Goal: Information Seeking & Learning: Learn about a topic

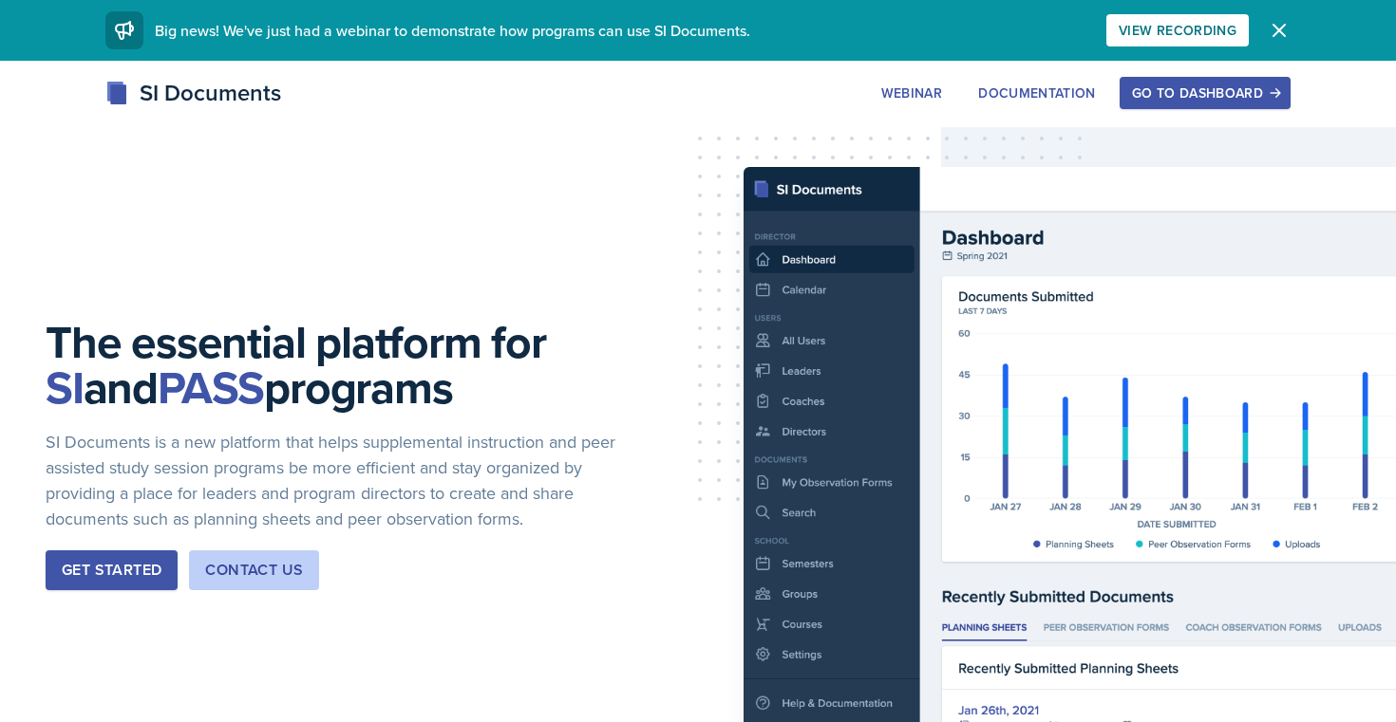
click at [1176, 98] on div "Go to Dashboard" at bounding box center [1205, 92] width 146 height 15
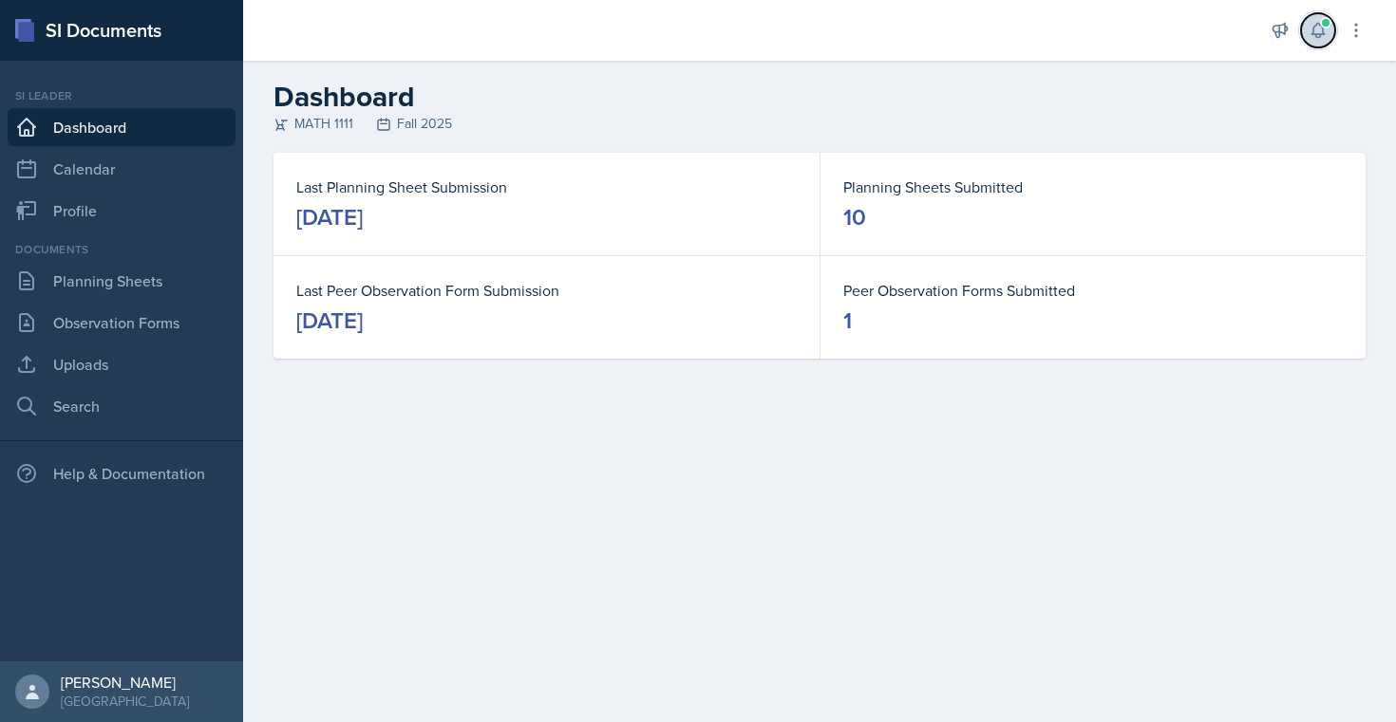
click at [1320, 22] on span at bounding box center [1325, 22] width 11 height 11
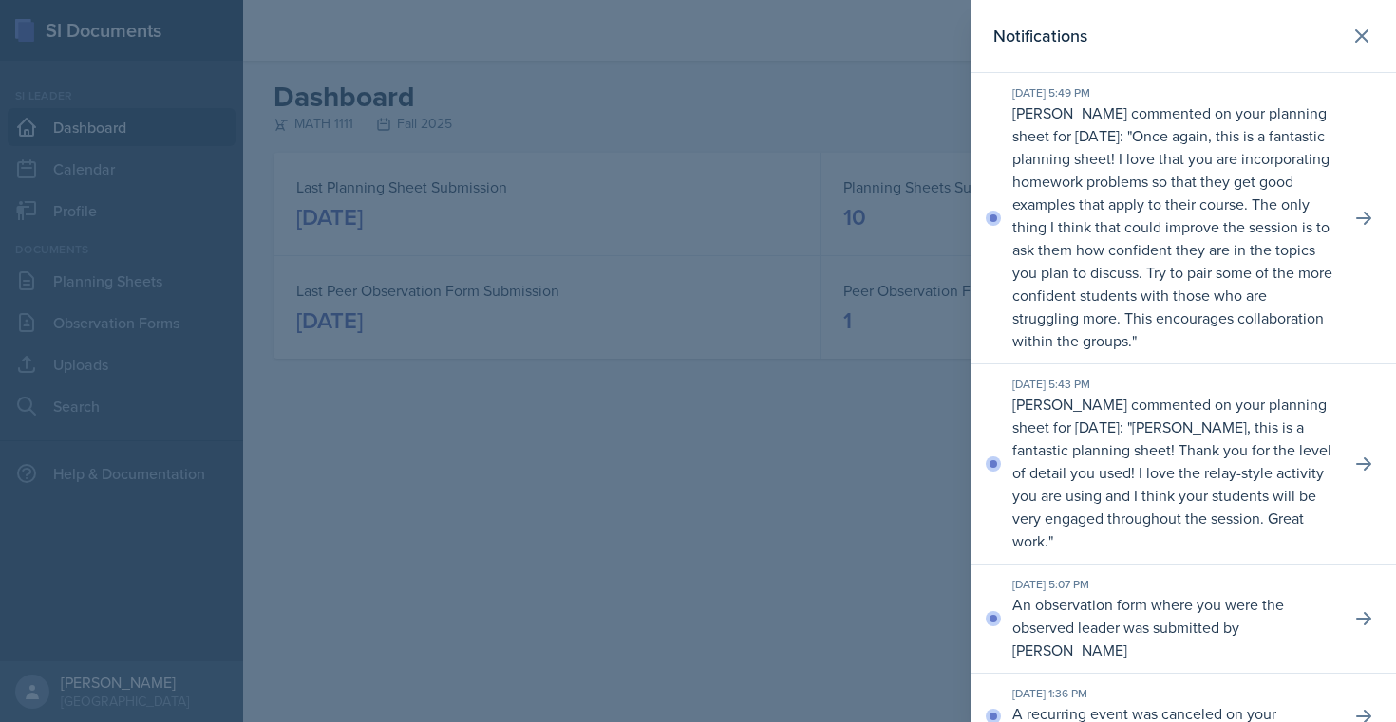
click at [488, 464] on div at bounding box center [698, 361] width 1396 height 722
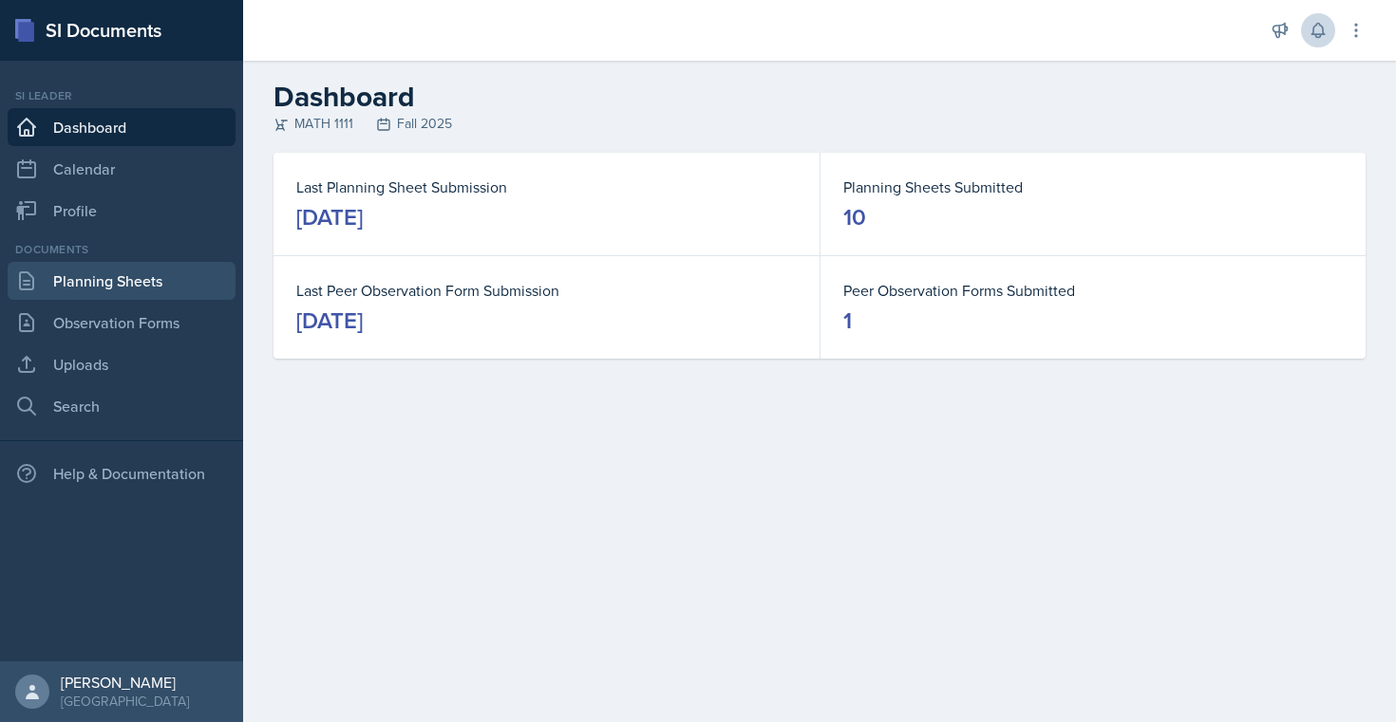
click at [61, 296] on link "Planning Sheets" at bounding box center [122, 281] width 228 height 38
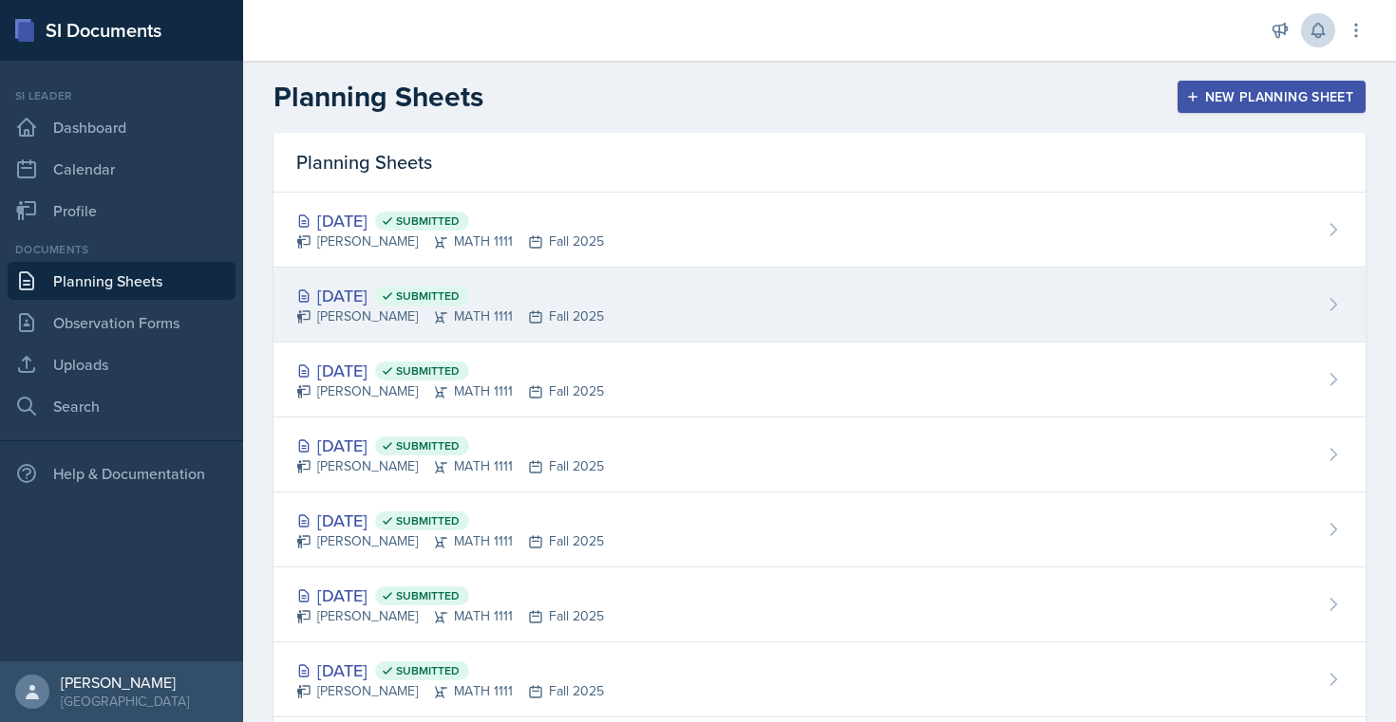
click at [359, 284] on div "[DATE] Submitted" at bounding box center [450, 296] width 308 height 26
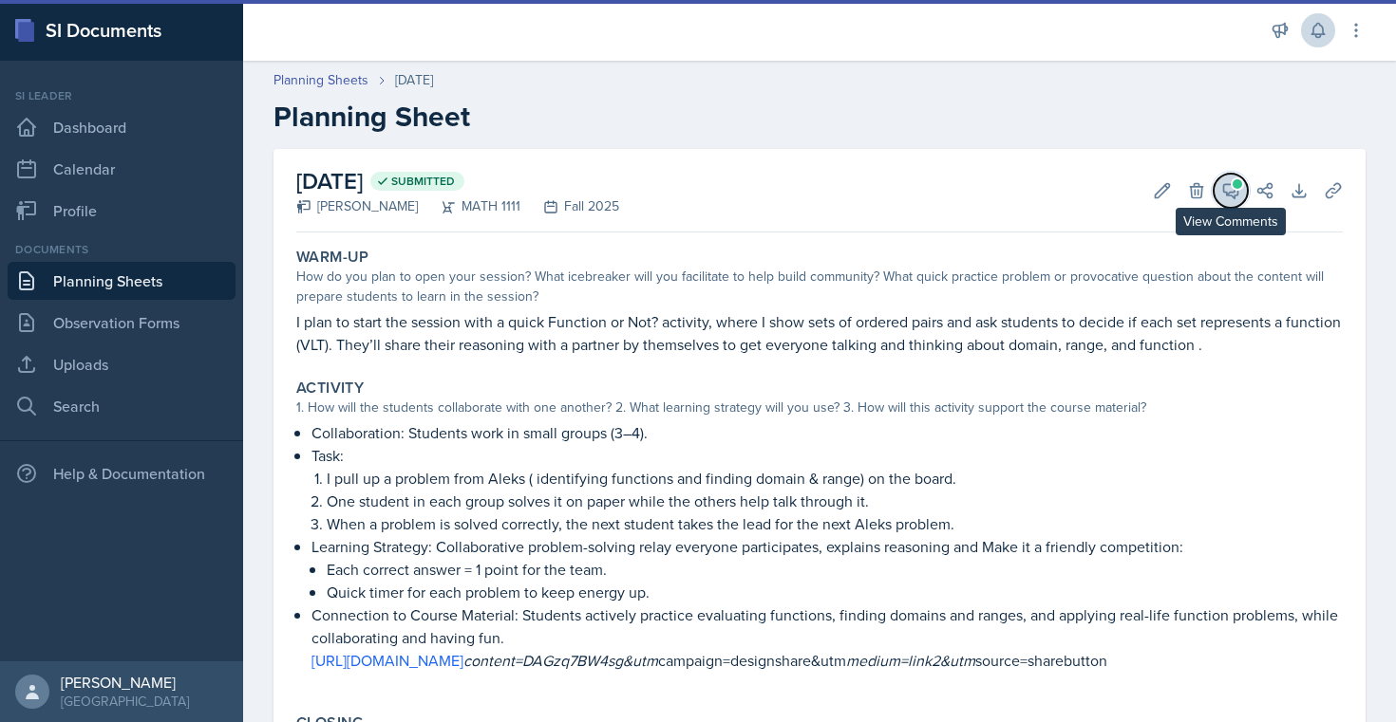
click at [1222, 200] on button "View Comments" at bounding box center [1230, 191] width 34 height 34
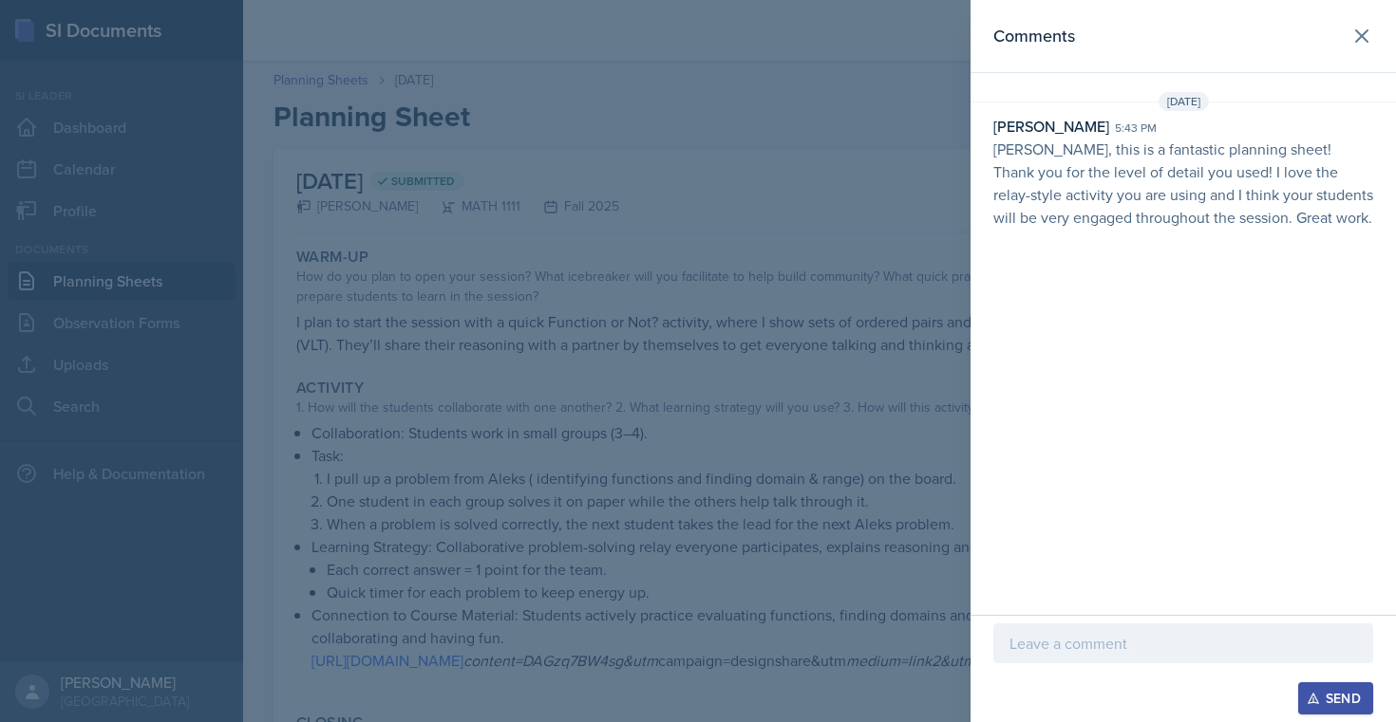
click at [763, 468] on div at bounding box center [698, 361] width 1396 height 722
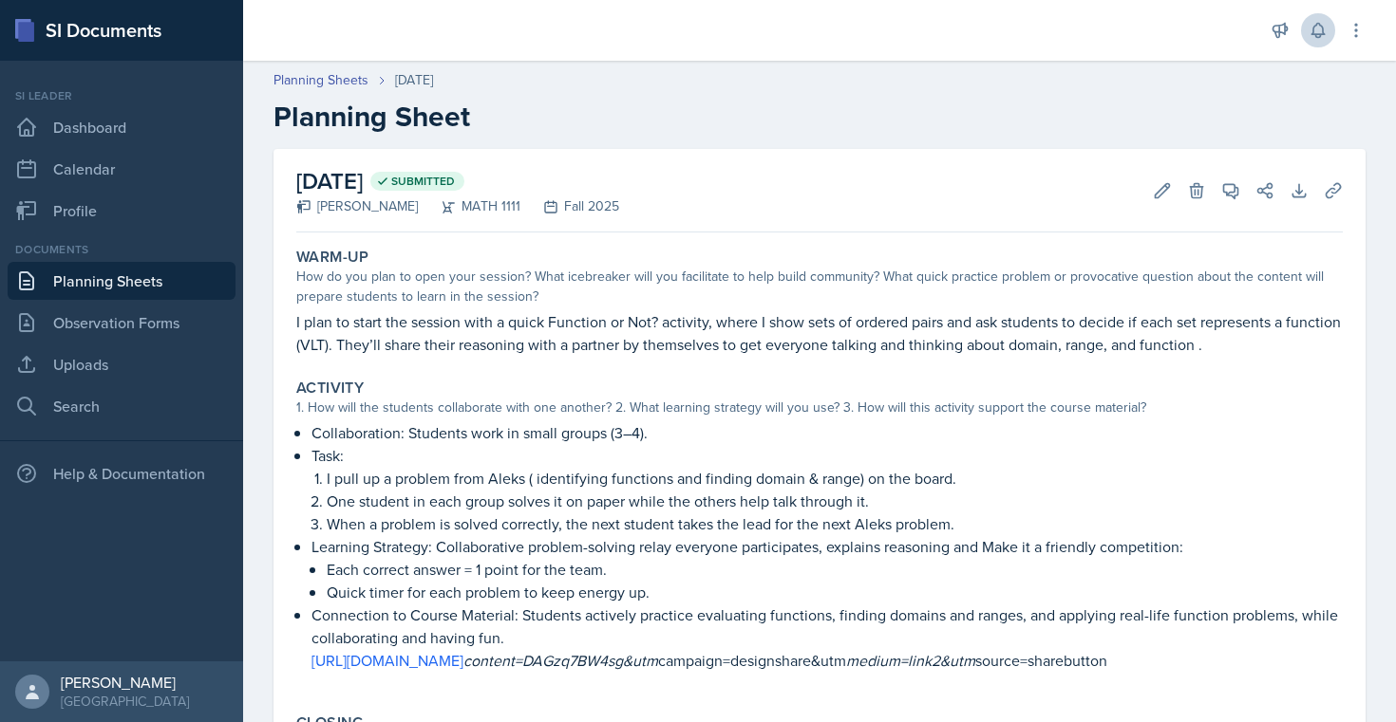
click at [190, 282] on link "Planning Sheets" at bounding box center [122, 281] width 228 height 38
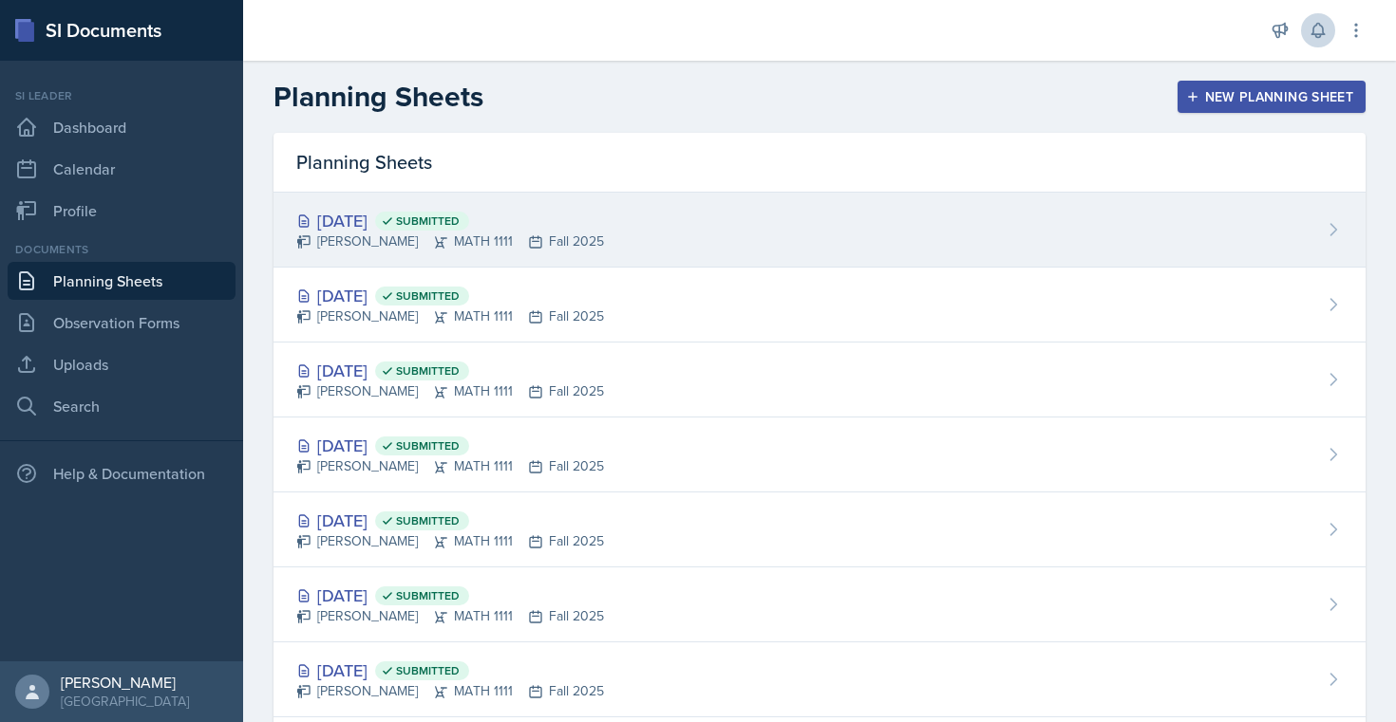
click at [360, 239] on div "[PERSON_NAME] MATH 1111 Fall 2025" at bounding box center [450, 242] width 308 height 20
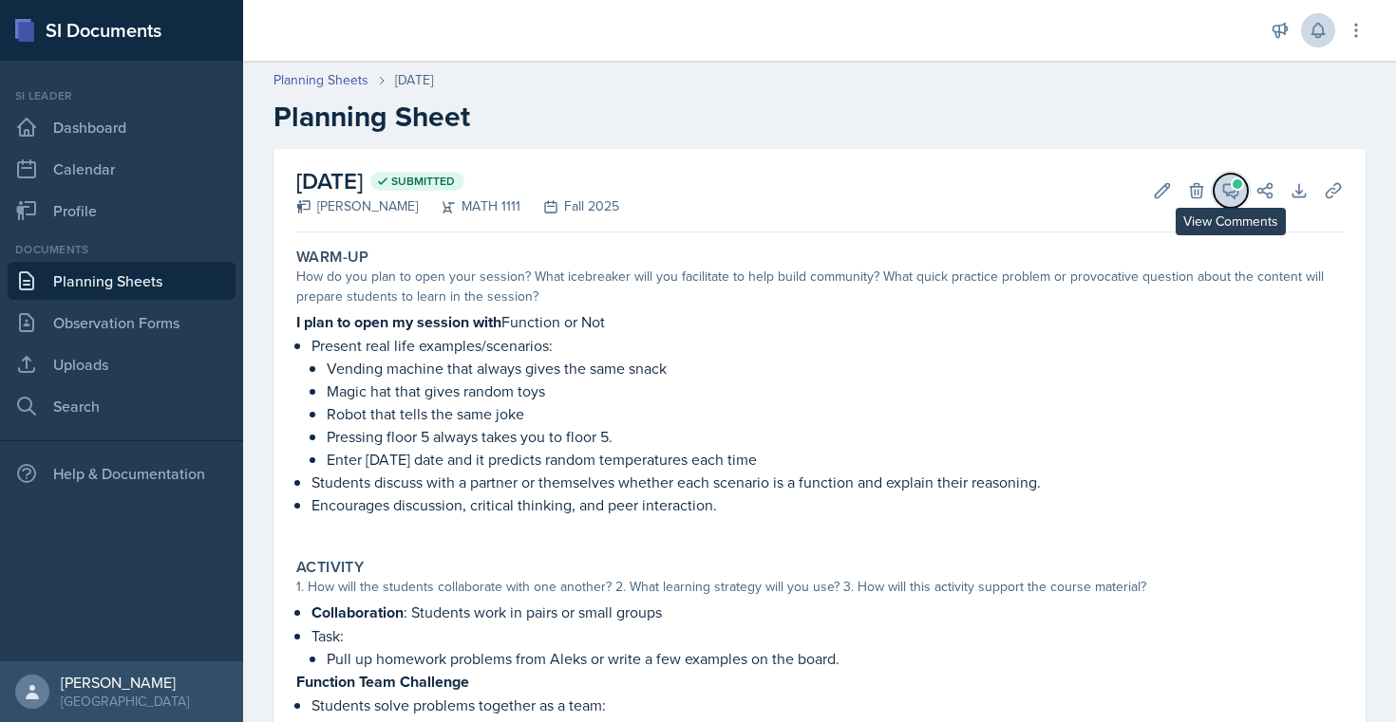
click at [1235, 201] on button "View Comments" at bounding box center [1230, 191] width 34 height 34
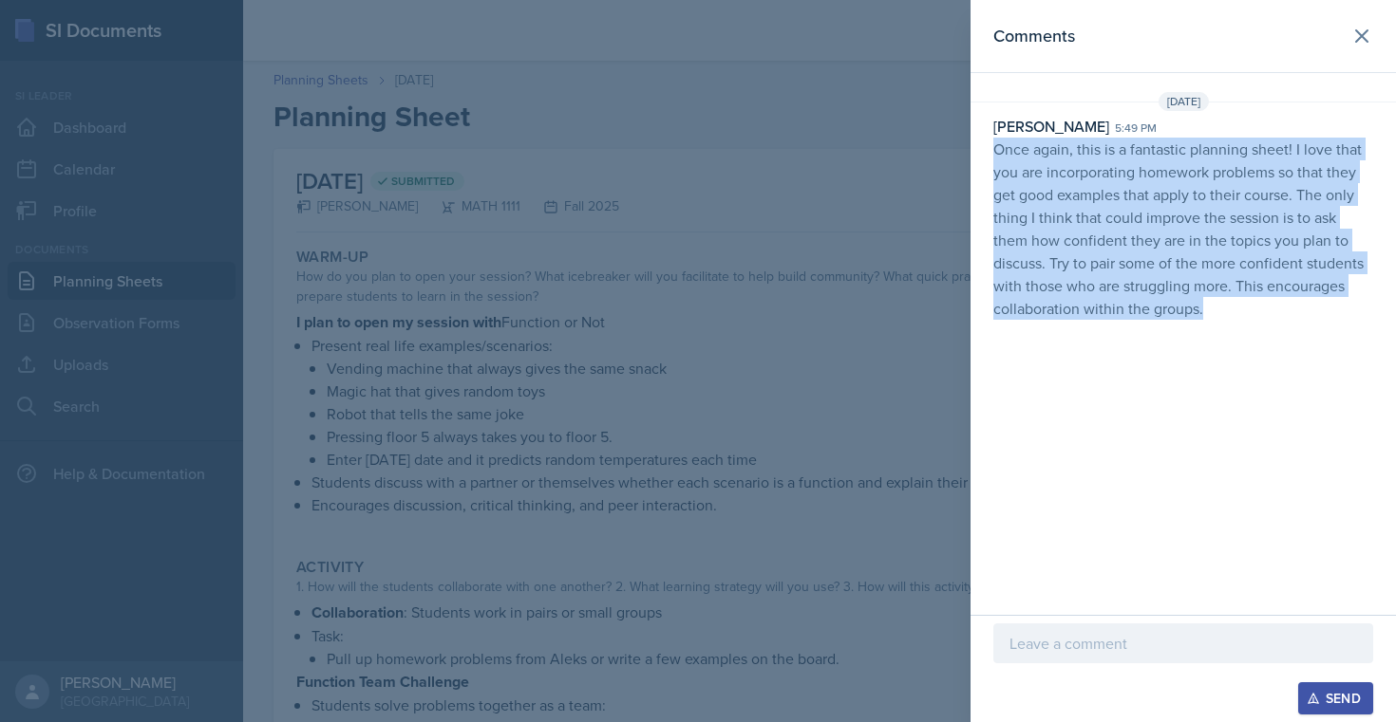
drag, startPoint x: 990, startPoint y: 148, endPoint x: 1277, endPoint y: 301, distance: 324.9
click at [1277, 301] on div "[PERSON_NAME] 5:49 pm Once again, this is a fantastic planning sheet! I love th…" at bounding box center [1182, 217] width 425 height 205
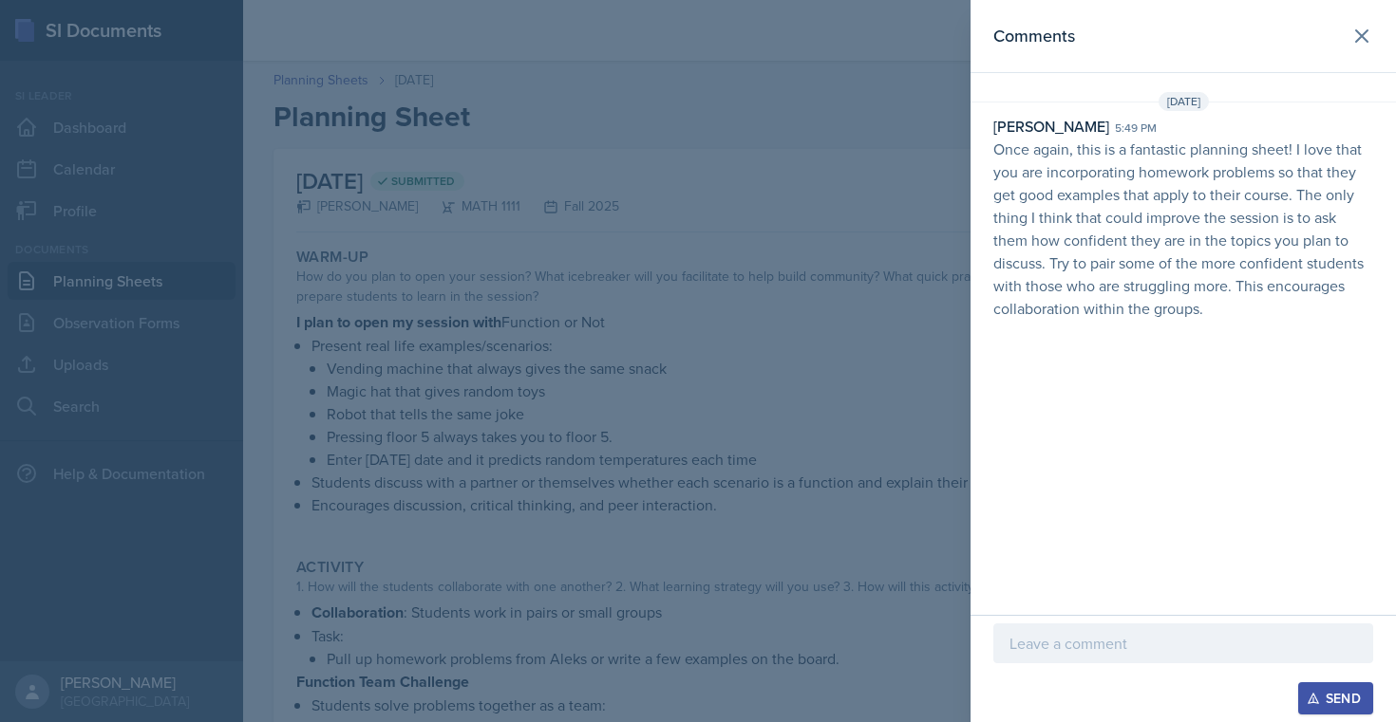
click at [1070, 645] on p at bounding box center [1182, 643] width 347 height 23
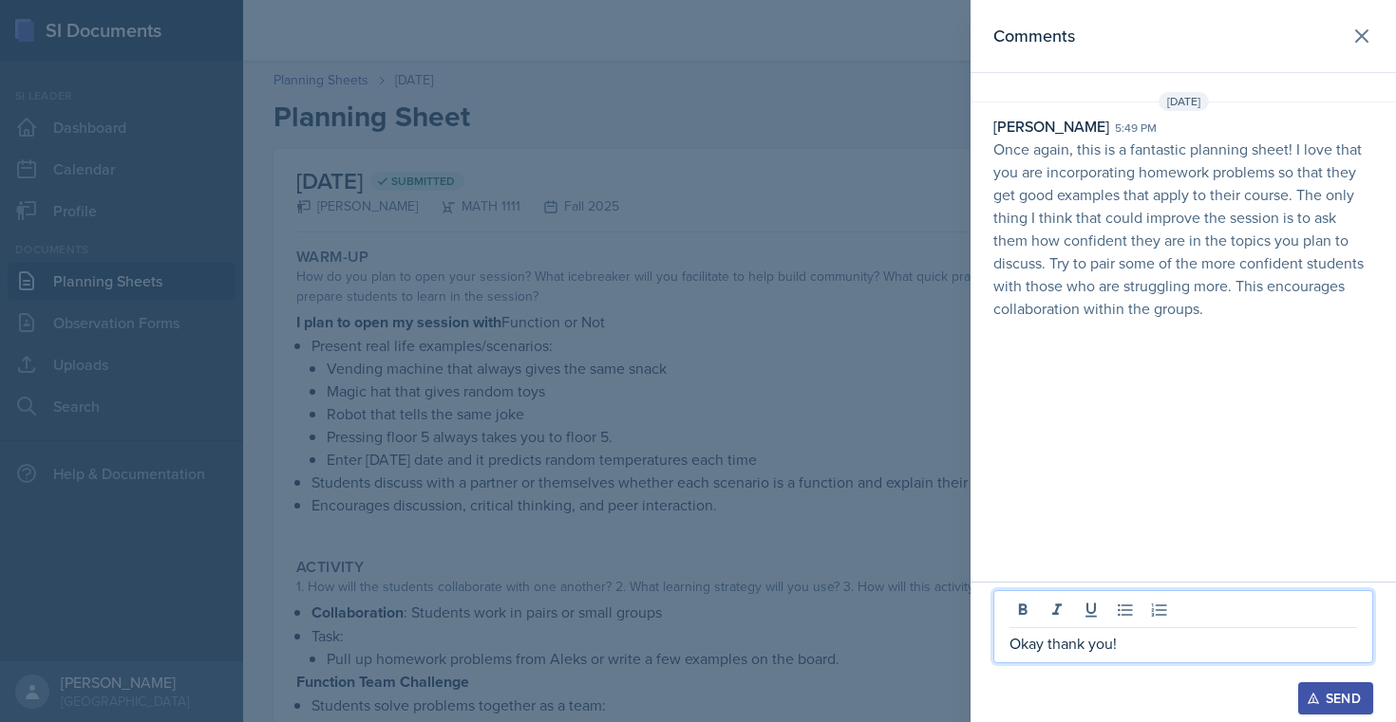
click at [1330, 698] on div "Send" at bounding box center [1335, 698] width 50 height 15
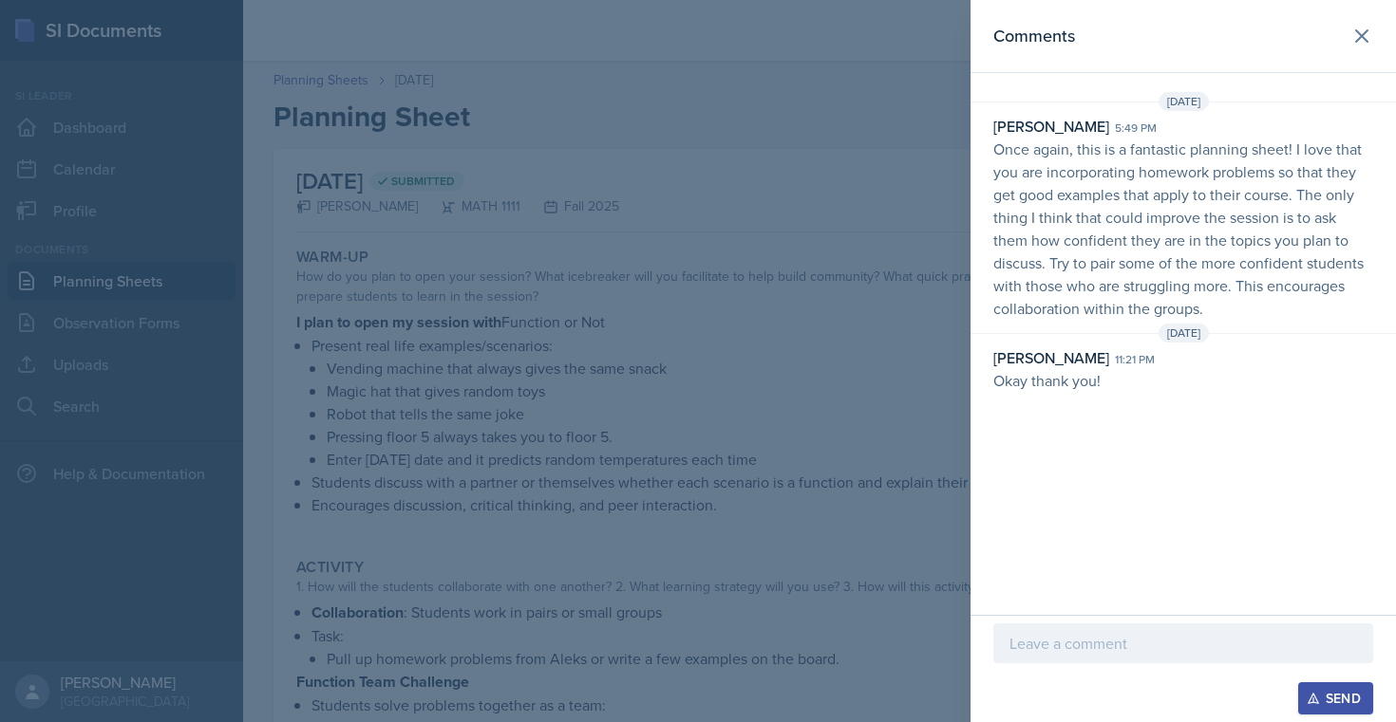
click at [447, 199] on div at bounding box center [698, 361] width 1396 height 722
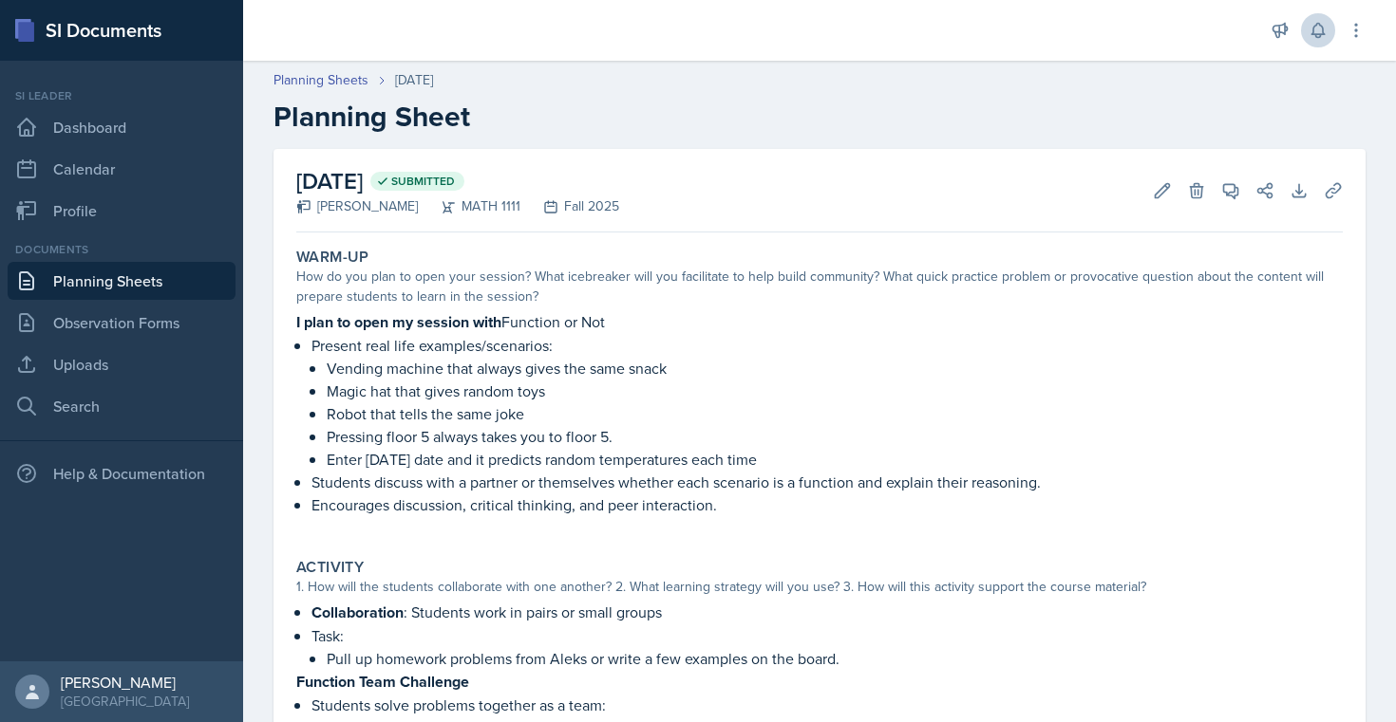
click at [108, 279] on link "Planning Sheets" at bounding box center [122, 281] width 228 height 38
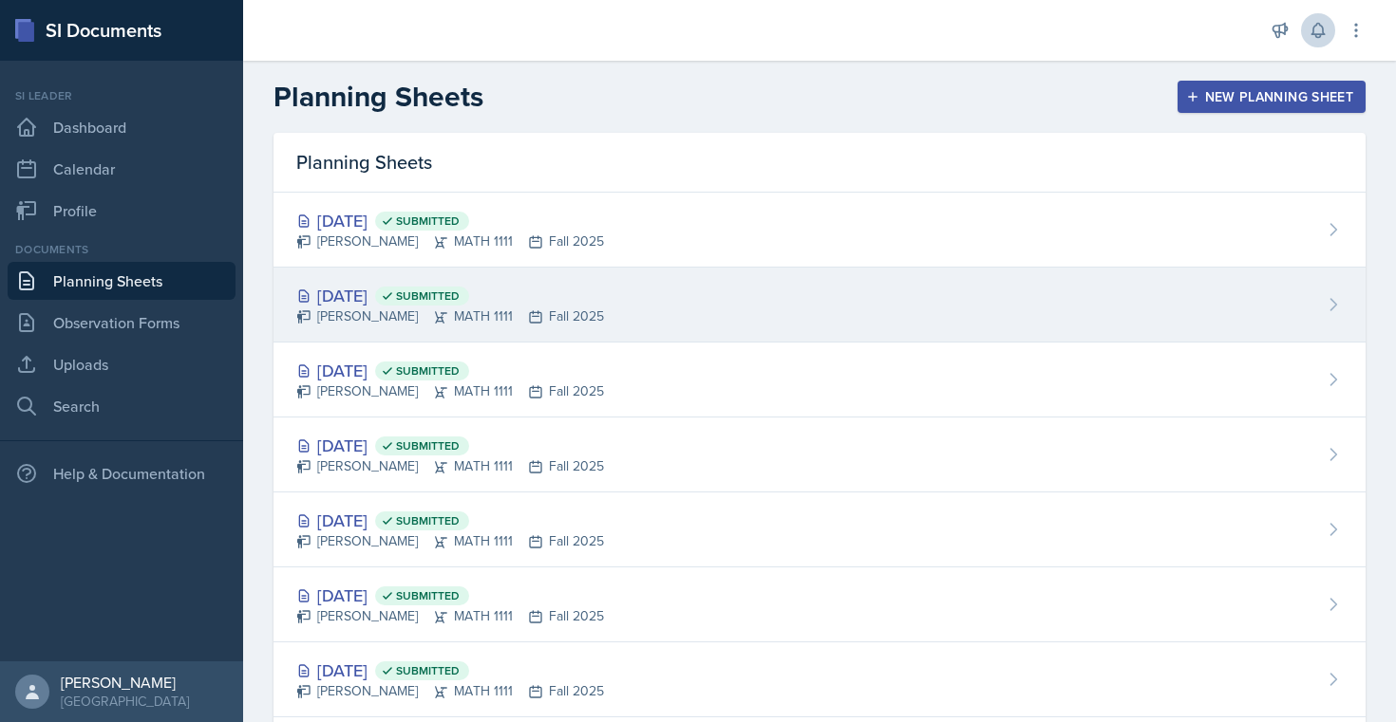
click at [367, 300] on div "[DATE] Submitted" at bounding box center [450, 296] width 308 height 26
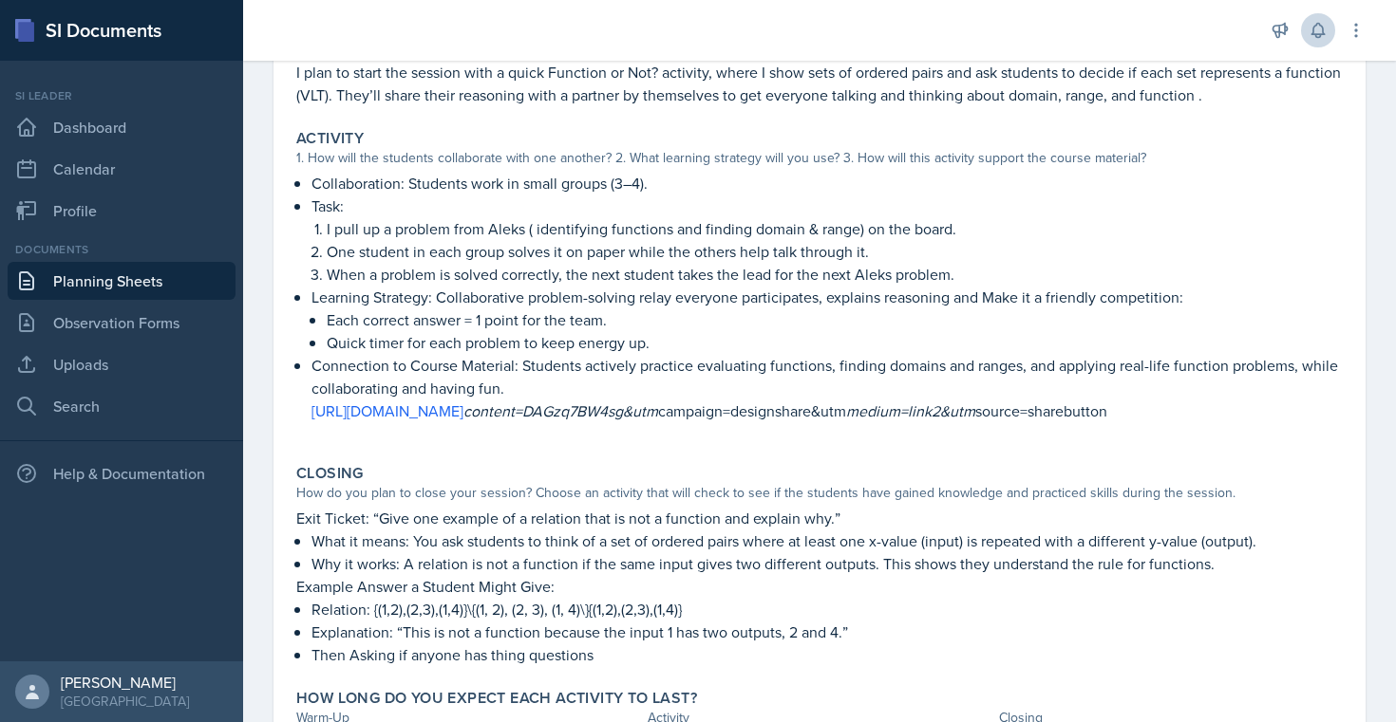
scroll to position [381, 0]
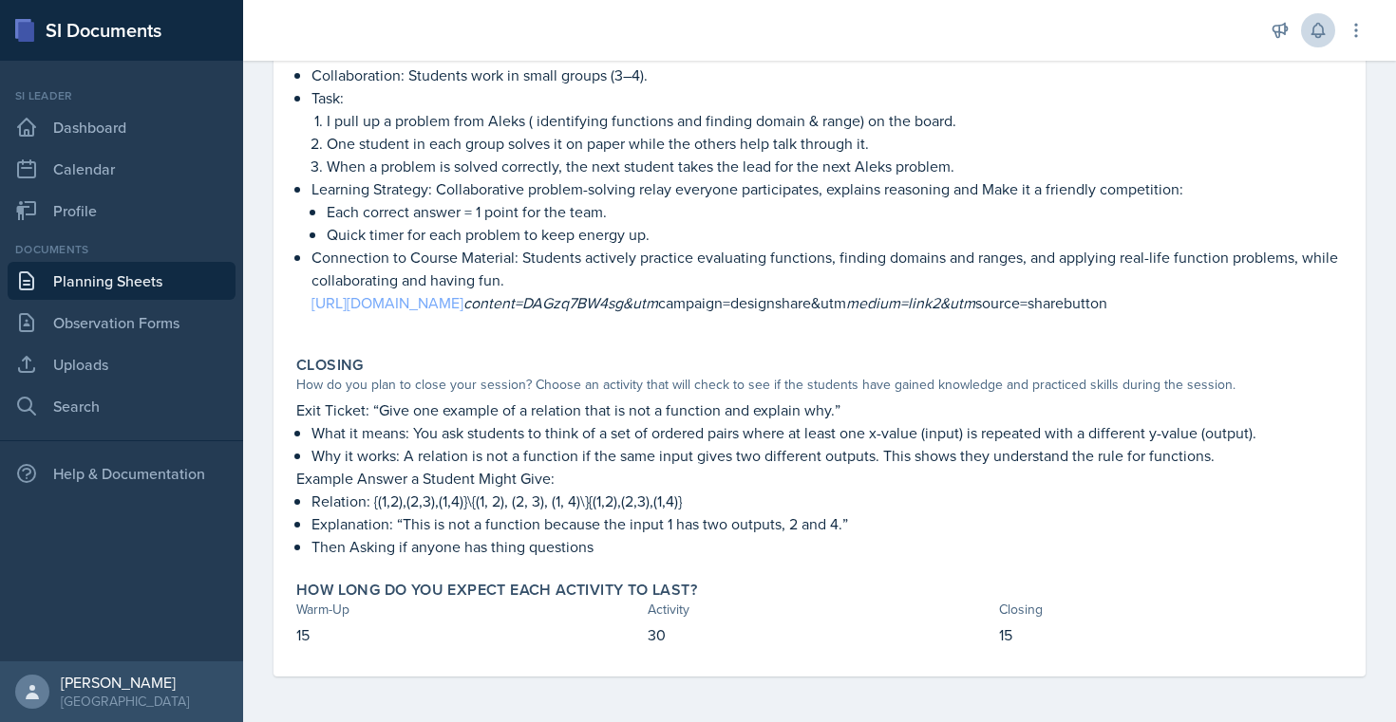
click at [460, 292] on link "[URL][DOMAIN_NAME]" at bounding box center [387, 302] width 152 height 21
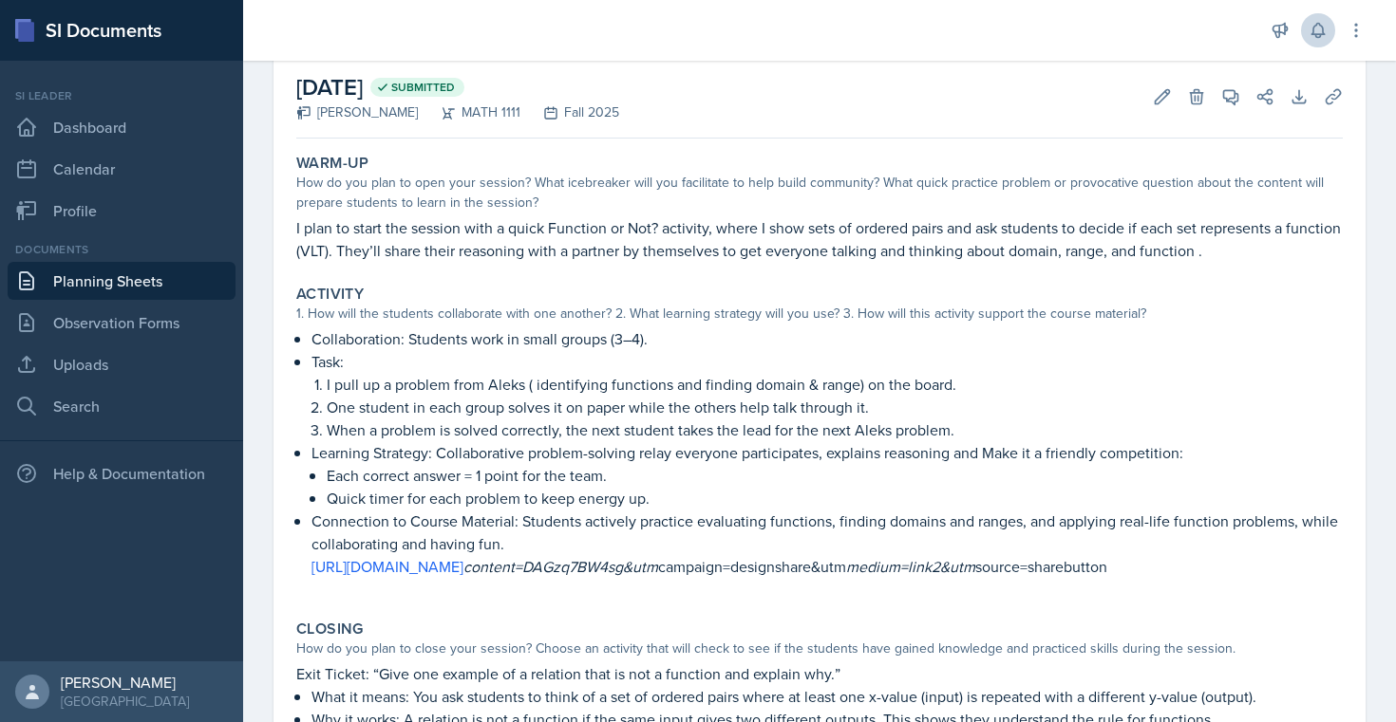
scroll to position [0, 0]
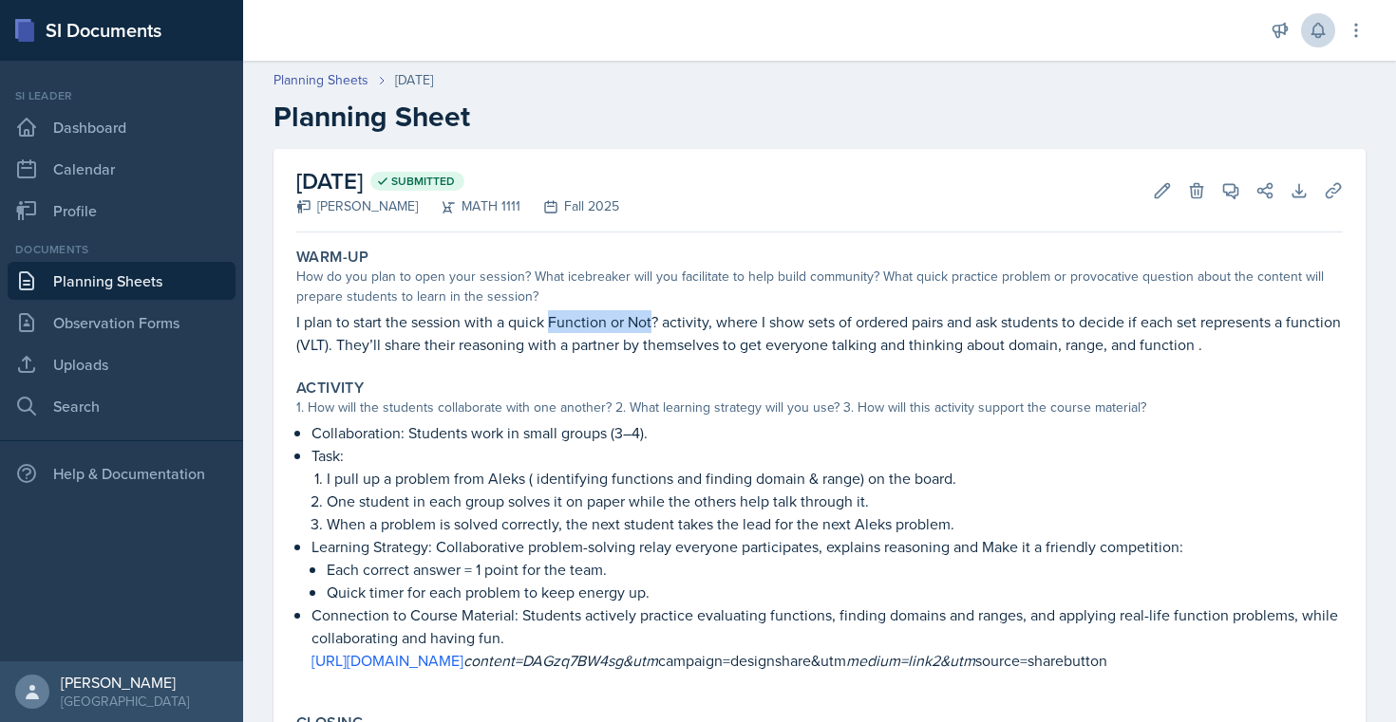
copy p "Function or Not"
drag, startPoint x: 549, startPoint y: 319, endPoint x: 649, endPoint y: 319, distance: 100.6
click at [649, 319] on p "I plan to start the session with a quick Function or Not? activity, where I sho…" at bounding box center [819, 333] width 1046 height 46
copy p "Function or Not"
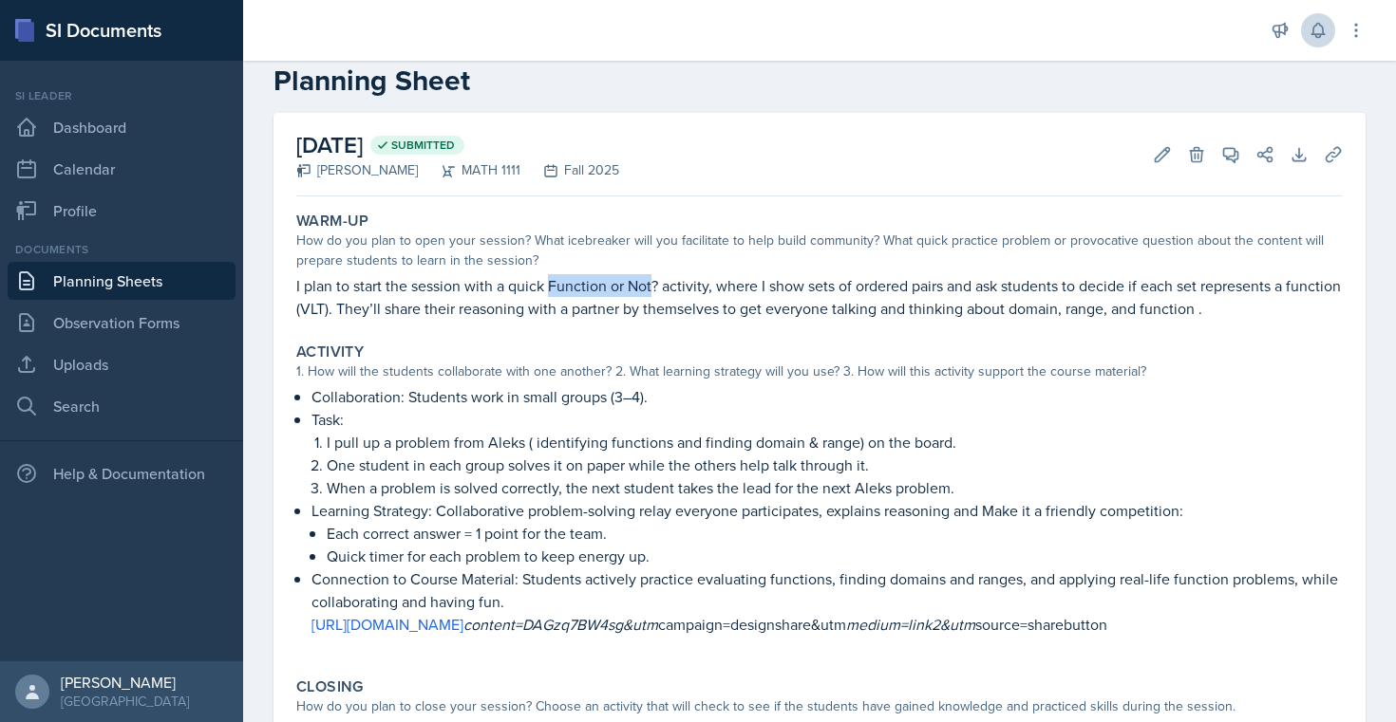
scroll to position [70, 0]
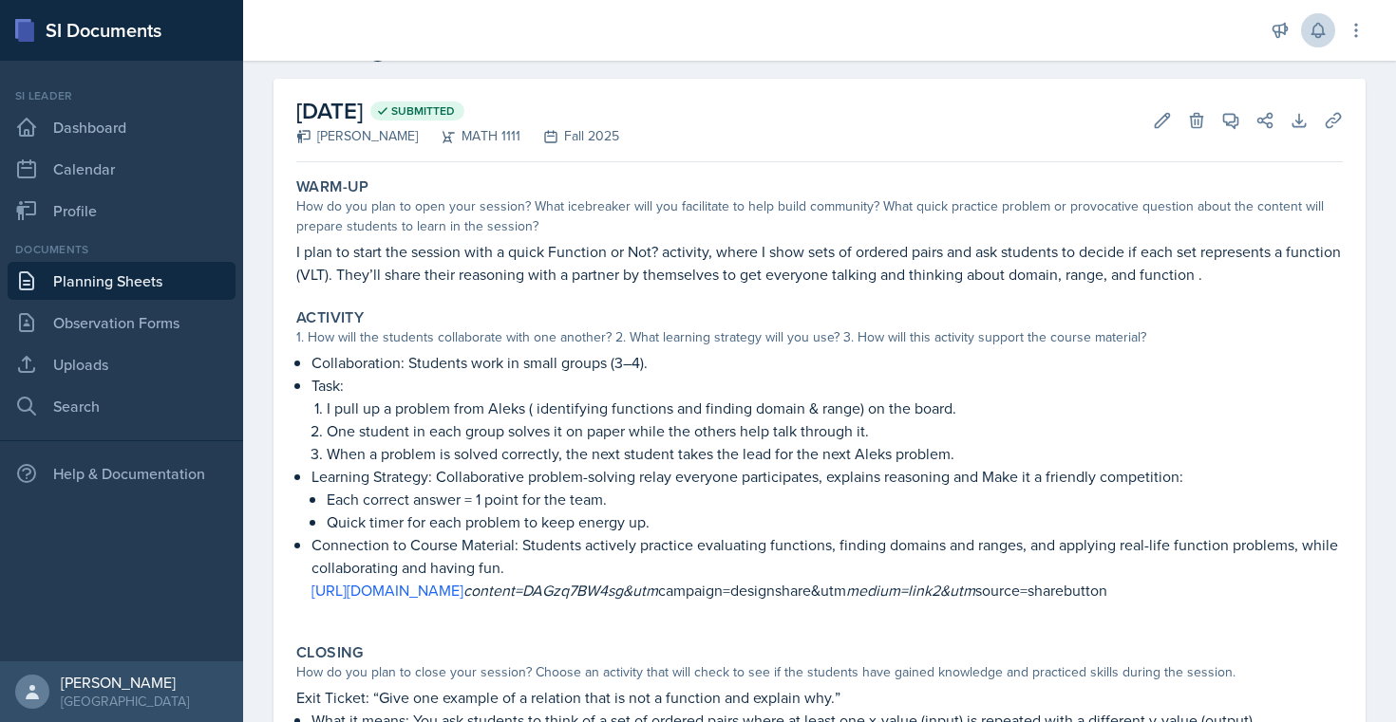
click at [457, 345] on div "1. How will the students collaborate with one another? 2. What learning strateg…" at bounding box center [819, 338] width 1046 height 20
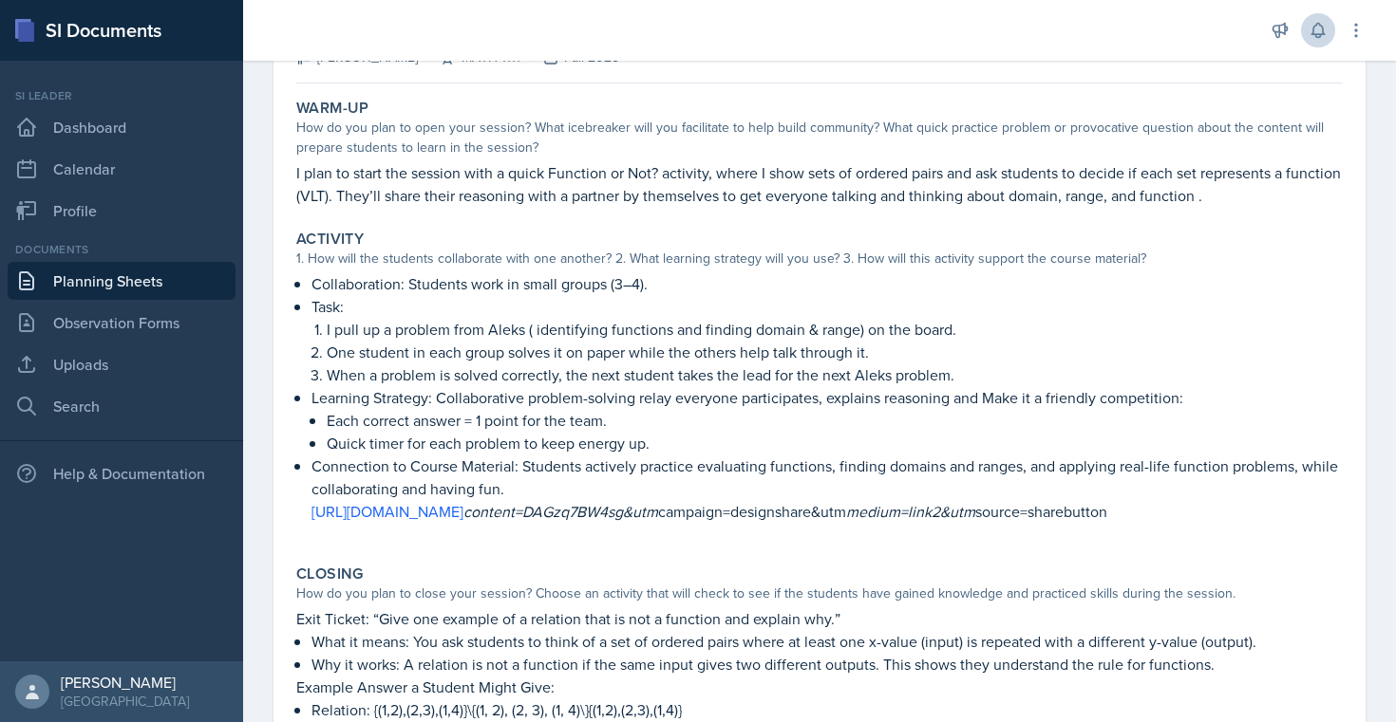
scroll to position [151, 0]
click at [497, 329] on p "I pull up a problem from Aleks ( identifying functions and finding domain & ran…" at bounding box center [835, 327] width 1016 height 23
copy p "Aleks"
click at [368, 330] on p "I pull up a problem from Aleks ( identifying functions and finding domain & ran…" at bounding box center [835, 327] width 1016 height 23
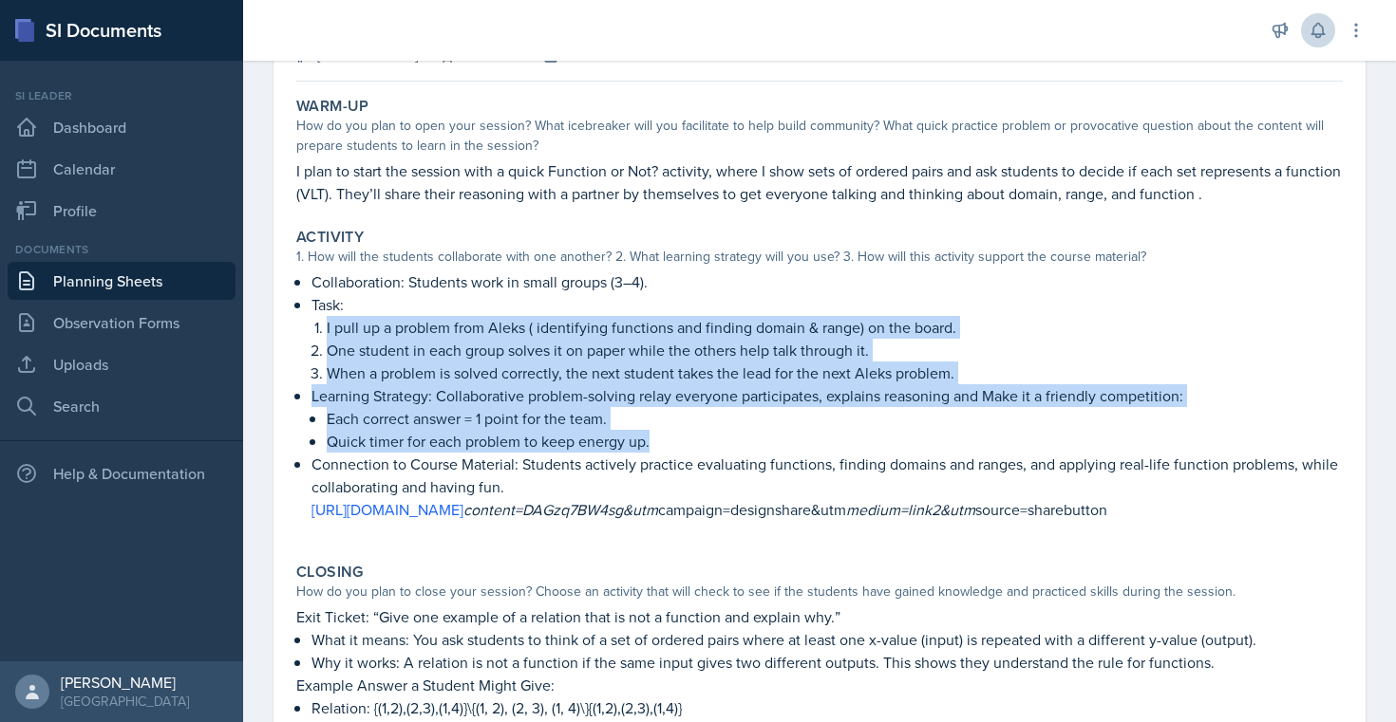
copy ul "I pull up a problem from Aleks ( identifying functions and finding domain & ran…"
drag, startPoint x: 324, startPoint y: 325, endPoint x: 688, endPoint y: 451, distance: 385.8
click at [688, 451] on ul "Collaboration: Students work in small groups (3–4). Task: I pull up a problem f…" at bounding box center [826, 396] width 1031 height 251
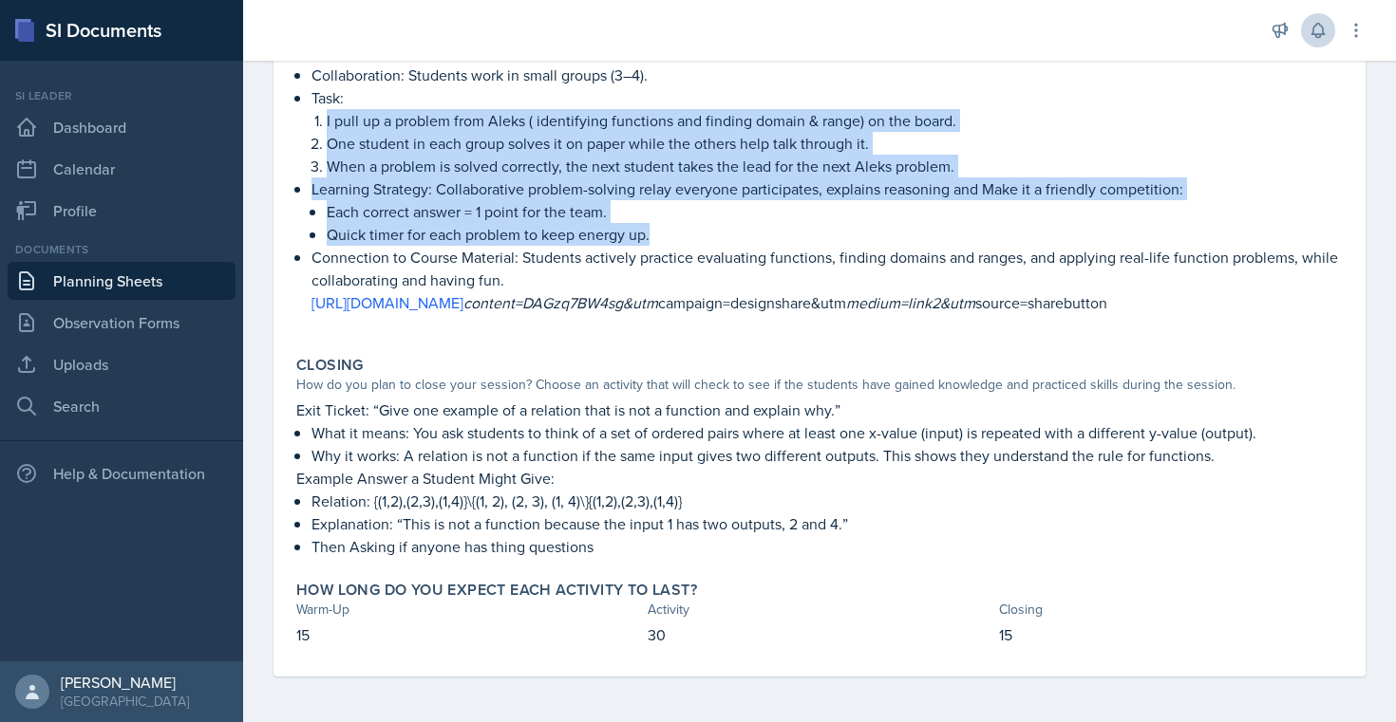
scroll to position [381, 0]
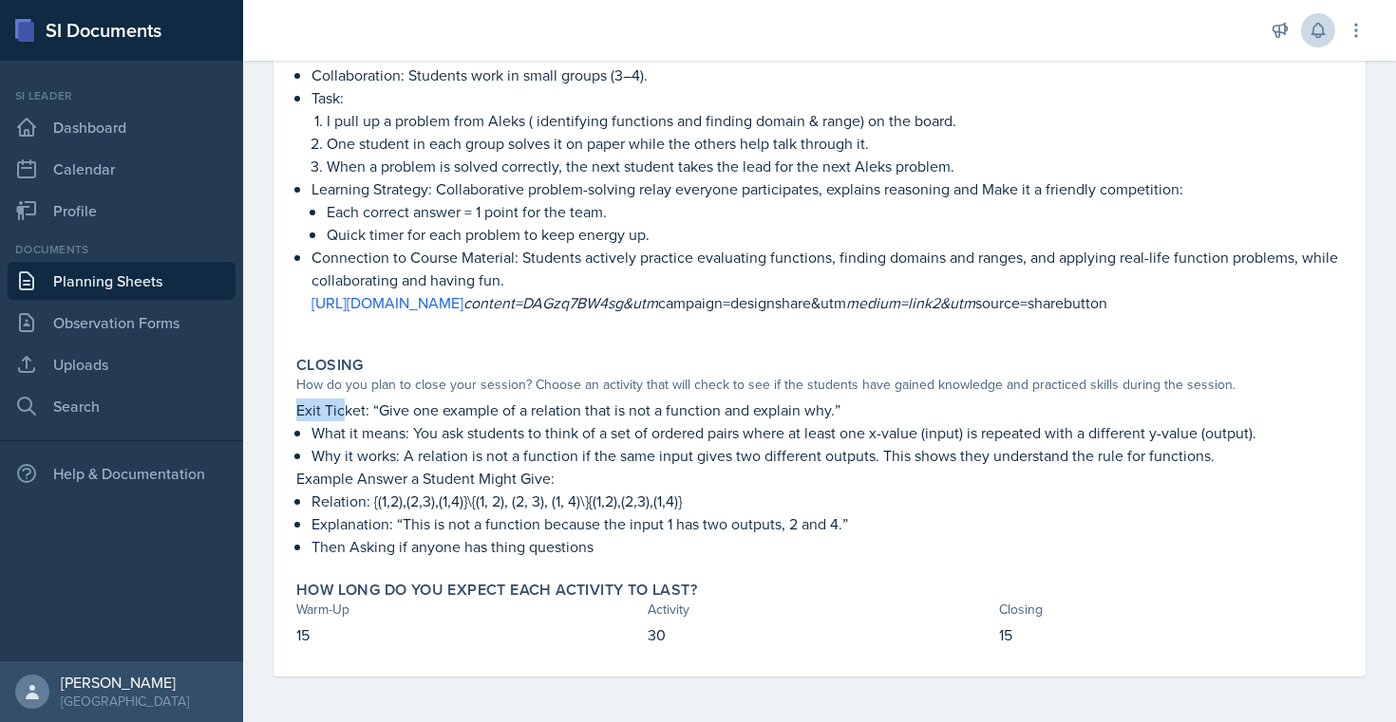
drag, startPoint x: 296, startPoint y: 407, endPoint x: 346, endPoint y: 402, distance: 49.7
click at [346, 402] on p "Exit Ticket: “Give one example of a relation that is not a function and explain…" at bounding box center [819, 410] width 1046 height 23
click at [375, 413] on p "Exit Ticket: “Give one example of a relation that is not a function and explain…" at bounding box center [819, 410] width 1046 height 23
click at [387, 410] on p "Exit Ticket: “Give one example of a relation that is not a function and explain…" at bounding box center [819, 410] width 1046 height 23
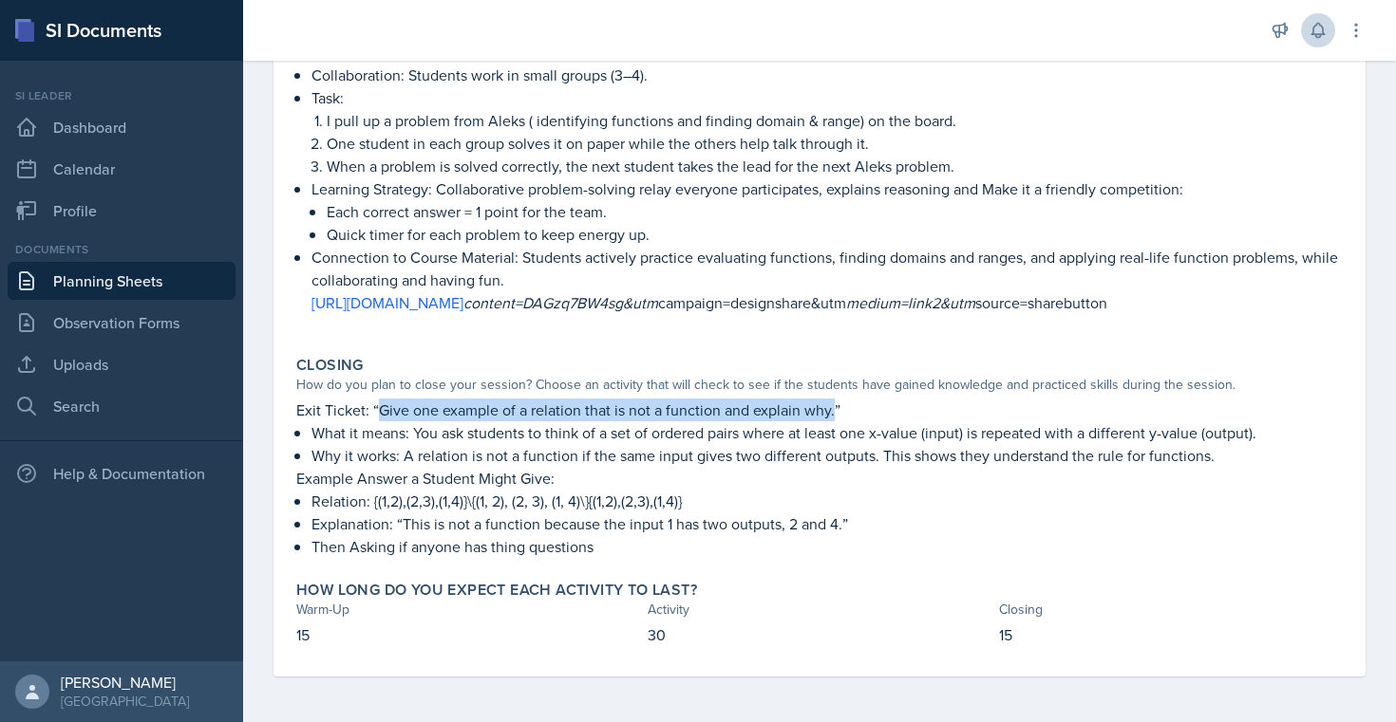
drag, startPoint x: 380, startPoint y: 410, endPoint x: 834, endPoint y: 410, distance: 453.8
click at [834, 410] on p "Exit Ticket: “Give one example of a relation that is not a function and explain…" at bounding box center [819, 410] width 1046 height 23
copy p "Give one example of a relation that is not a function and explain why."
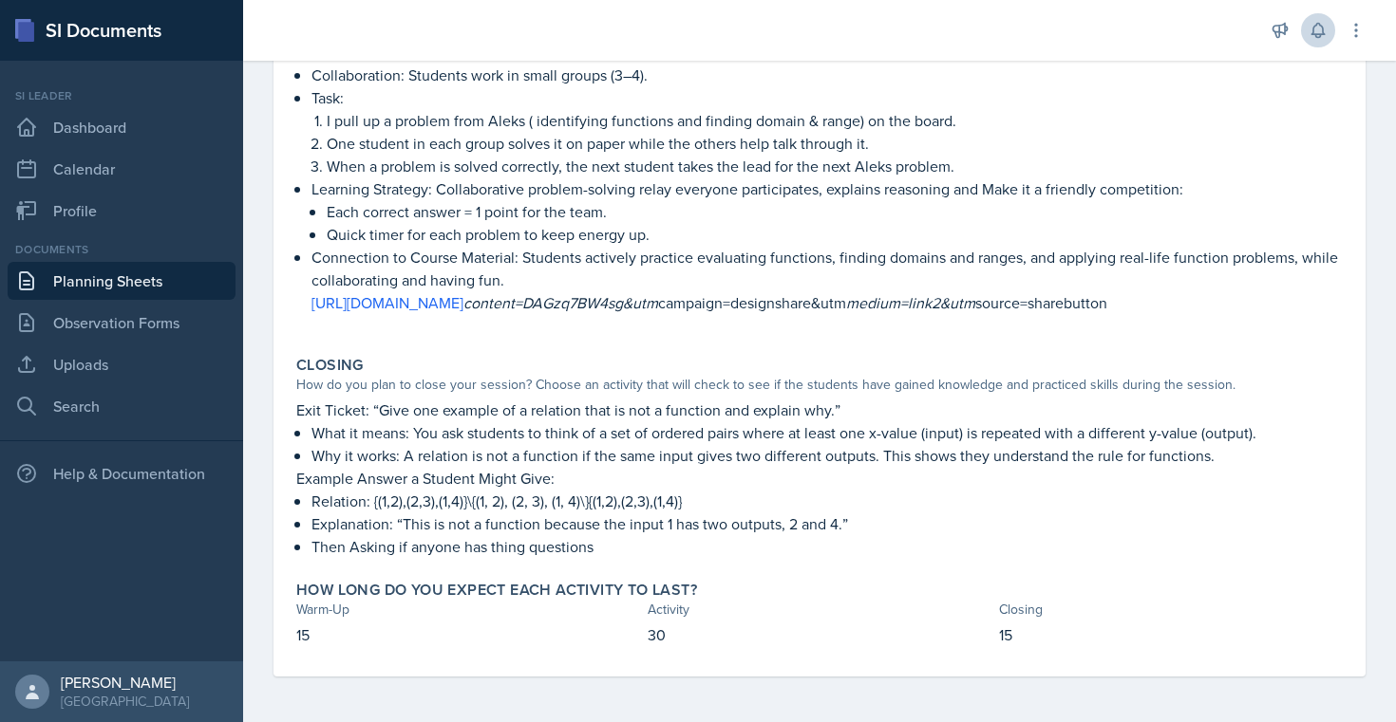
click at [404, 438] on p "What it means: You ask students to think of a set of ordered pairs where at lea…" at bounding box center [826, 433] width 1031 height 23
drag, startPoint x: 297, startPoint y: 481, endPoint x: 578, endPoint y: 467, distance: 281.4
click at [578, 467] on p "Example Answer a Student Might Give:" at bounding box center [819, 478] width 1046 height 23
click at [335, 497] on p "Relation: {(1,2),(2,3),(1,4)}\{(1, 2), (2, 3), (1, 4)\}{(1,2),(2,3),(1,4)}" at bounding box center [826, 501] width 1031 height 23
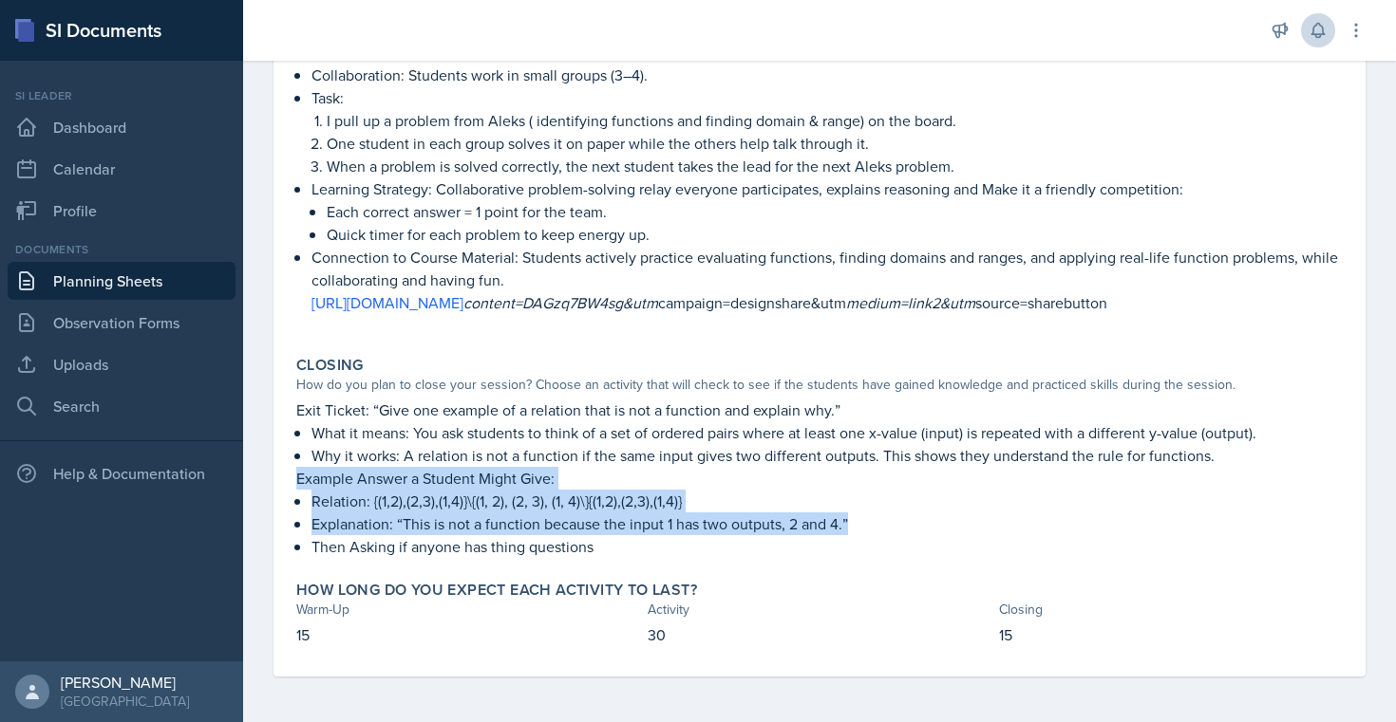
copy div "Example Answer a Student Might Give: Relation: {(1,2),(2,3),(1,4)}\{(1, 2), (2,…"
drag, startPoint x: 293, startPoint y: 478, endPoint x: 846, endPoint y: 534, distance: 555.3
click at [846, 534] on div "Closing How do you plan to close your session? Choose an activity that will che…" at bounding box center [819, 456] width 1061 height 217
